Goal: Task Accomplishment & Management: Use online tool/utility

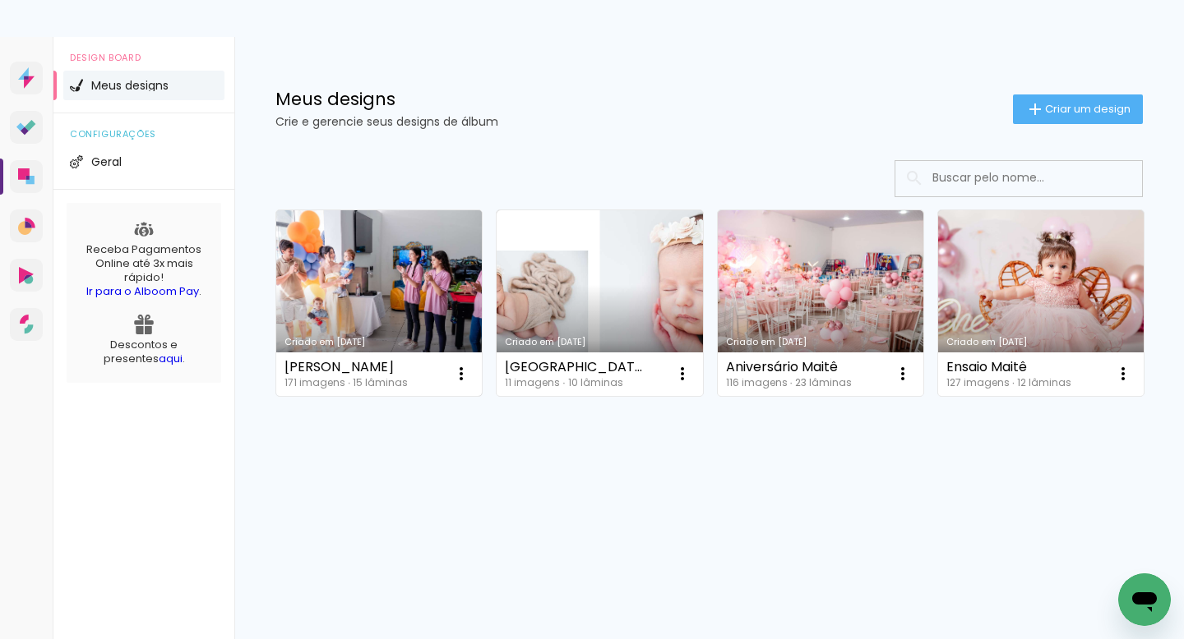
click at [392, 278] on link "Criado em [DATE]" at bounding box center [378, 303] width 205 height 186
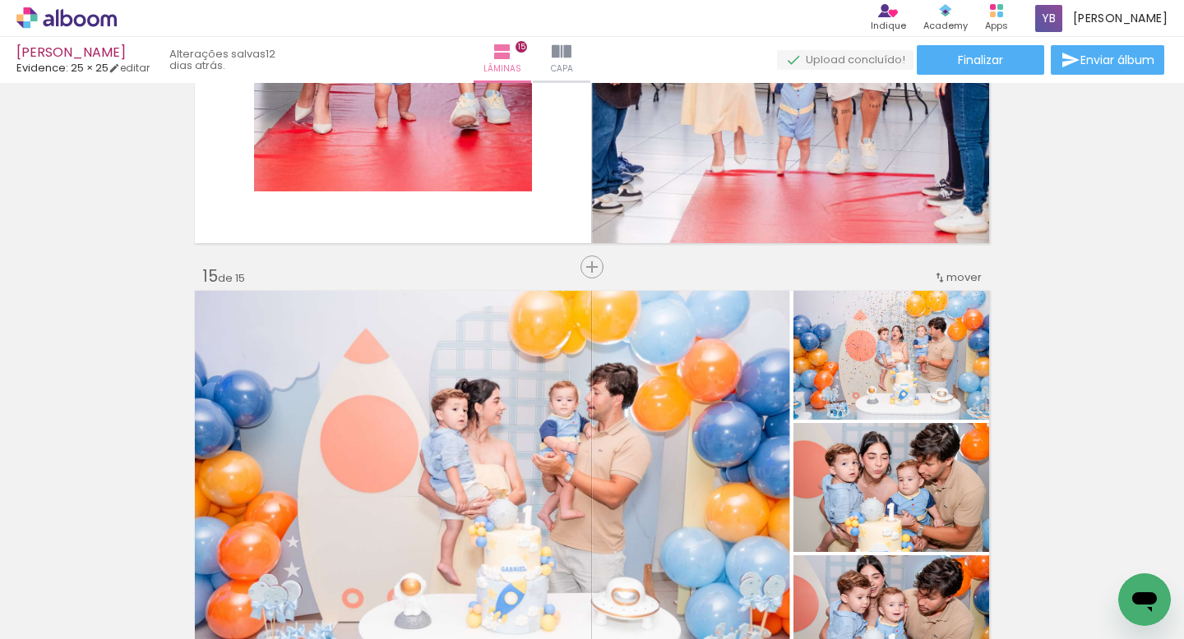
scroll to position [6045, 0]
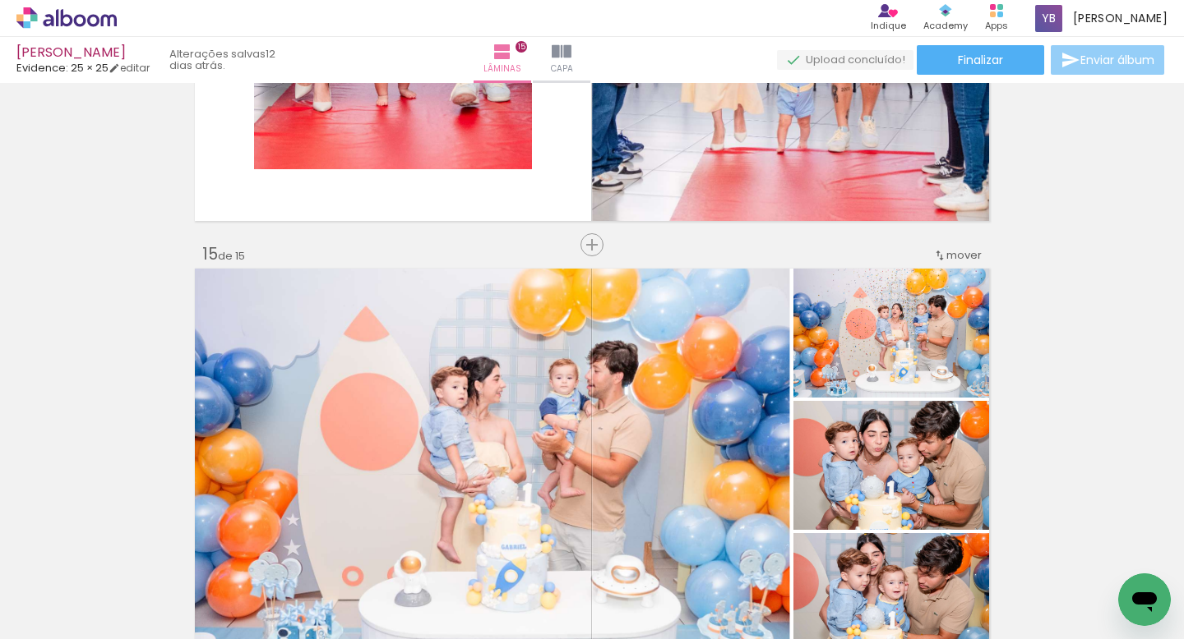
click at [1121, 55] on span "Enviar álbum" at bounding box center [1117, 60] width 74 height 12
type input "44998707406"
type input "[PERSON_NAME][EMAIL_ADDRESS][DOMAIN_NAME]"
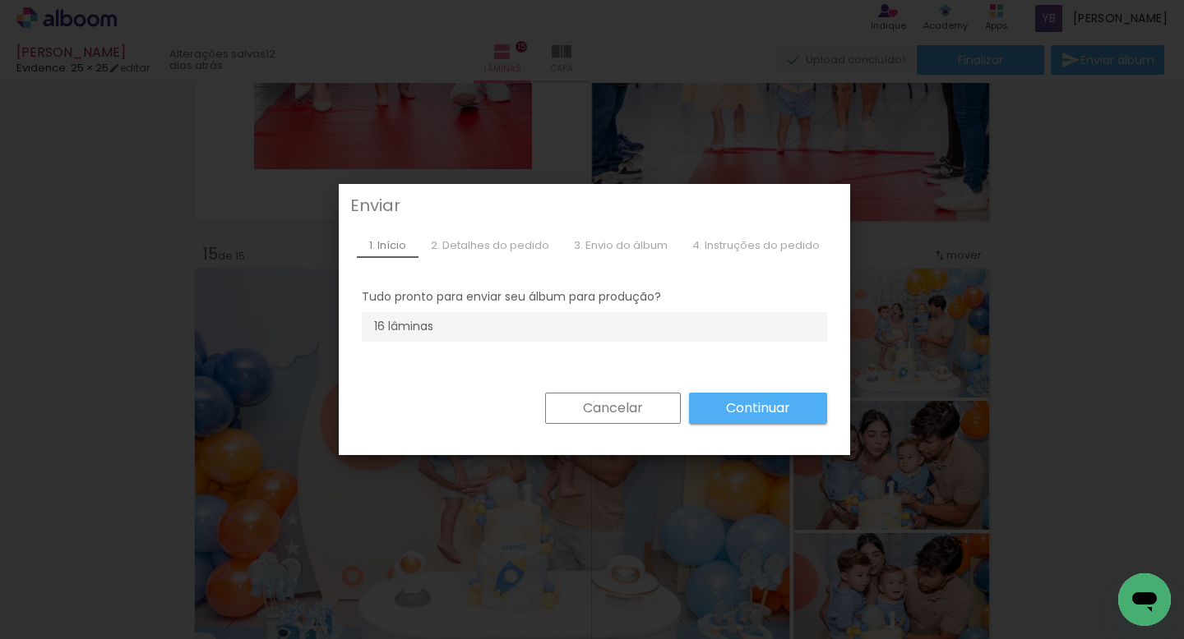
click at [0, 0] on slot "Cancelar" at bounding box center [0, 0] width 0 height 0
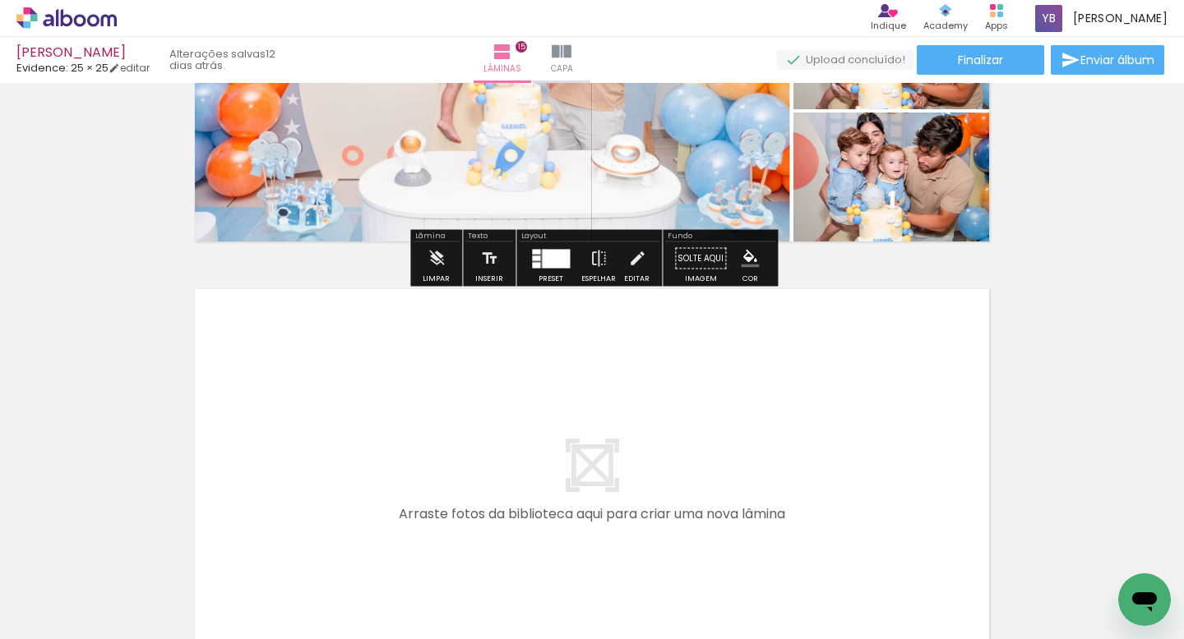
scroll to position [6466, 0]
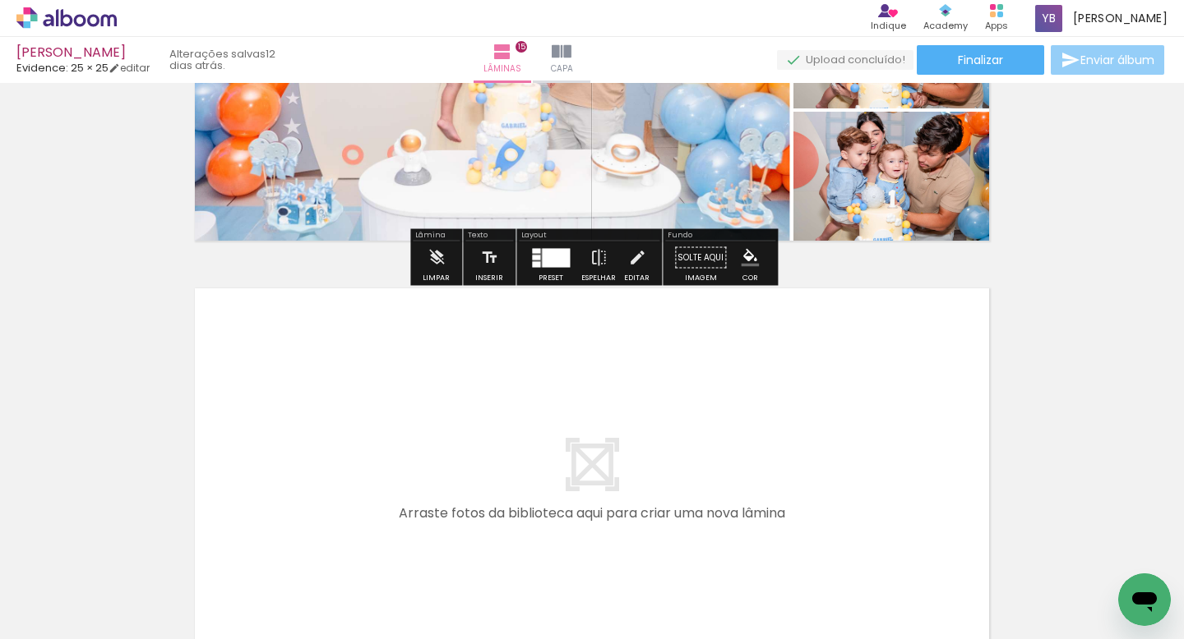
click at [1092, 69] on paper-button "Enviar álbum" at bounding box center [1106, 60] width 113 height 30
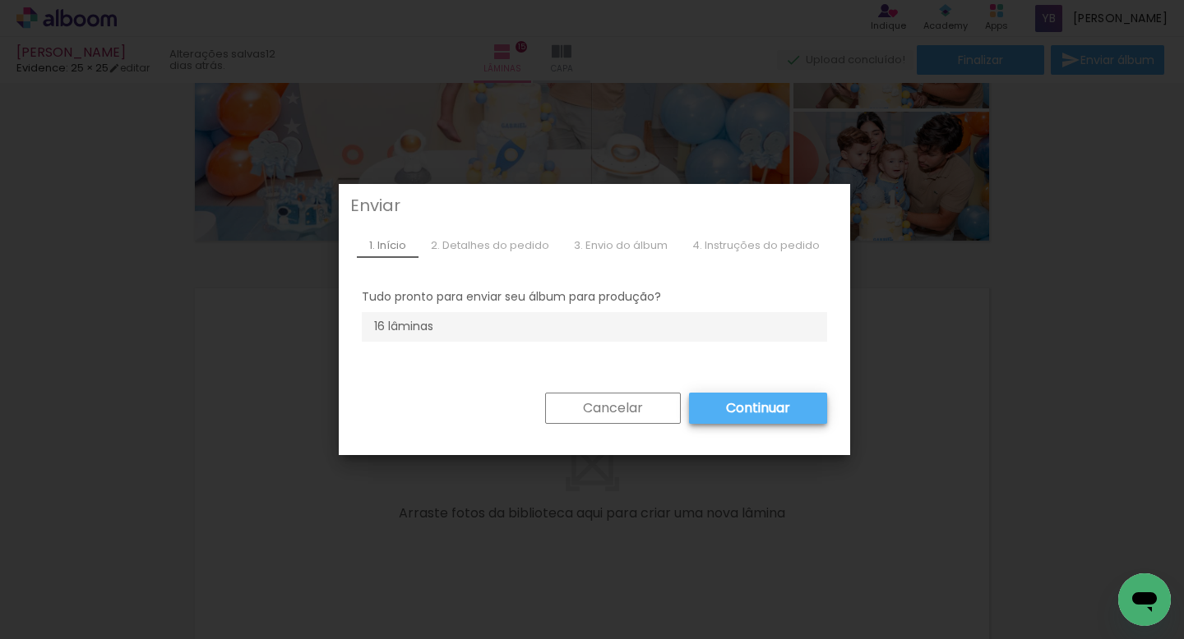
click at [0, 0] on slot "Continuar" at bounding box center [0, 0] width 0 height 0
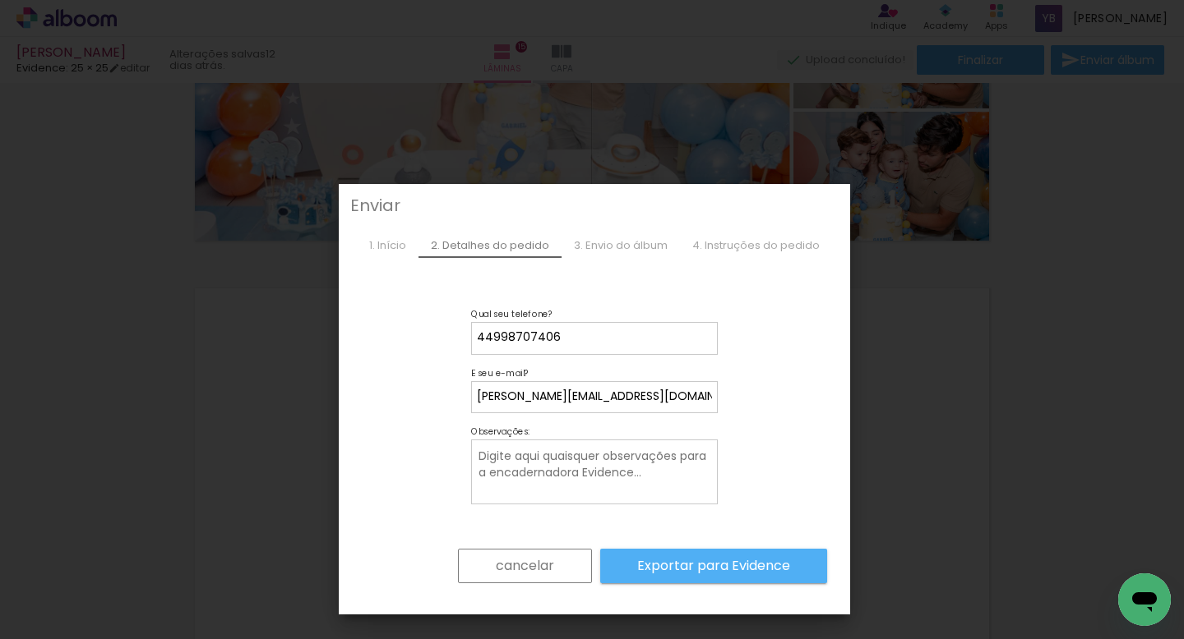
click at [660, 470] on textarea at bounding box center [596, 473] width 238 height 52
type textarea "Caixa Slim 25x25"
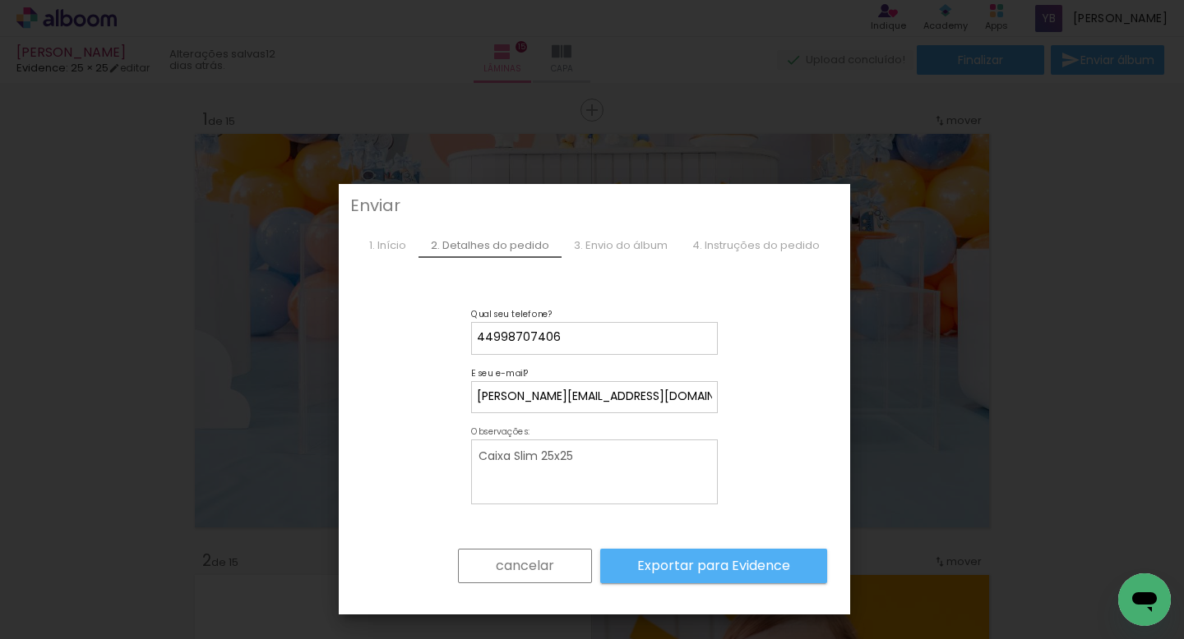
scroll to position [6466, 0]
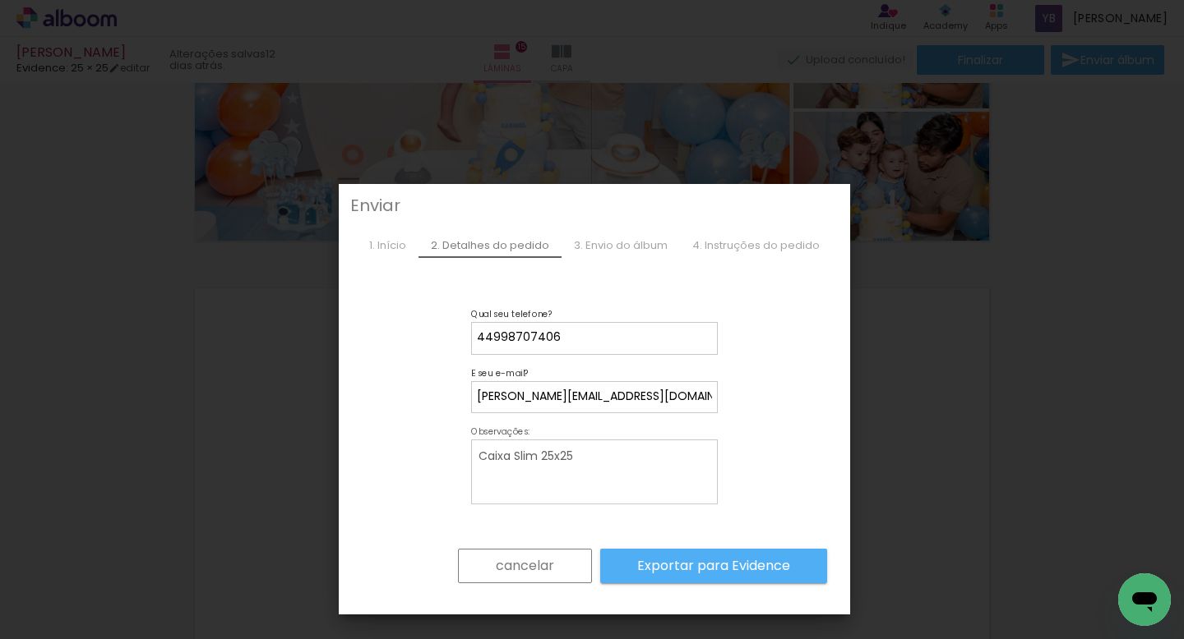
click at [0, 0] on slot "Exportar para Evidence" at bounding box center [0, 0] width 0 height 0
